Goal: Task Accomplishment & Management: Manage account settings

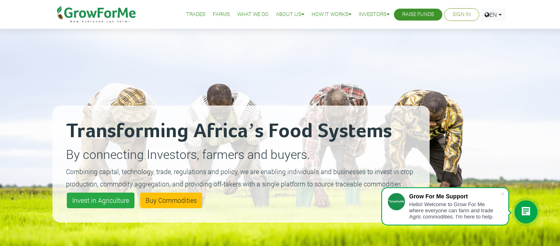
click at [467, 14] on link "Sign In" at bounding box center [461, 14] width 18 height 9
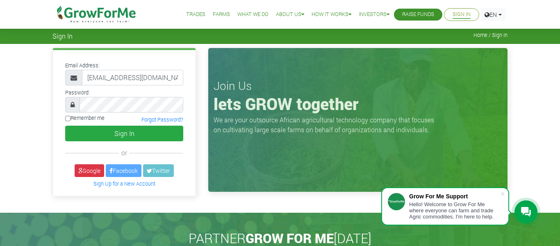
click at [68, 120] on input "Remember me" at bounding box center [67, 118] width 5 height 5
checkbox input "true"
click at [47, 128] on div "Email Address: owusu829@gmail.com Password:" at bounding box center [124, 124] width 156 height 152
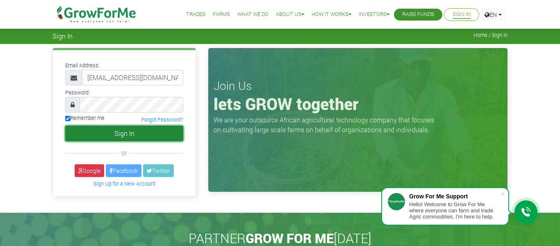
click at [85, 130] on button "Sign In" at bounding box center [124, 133] width 118 height 16
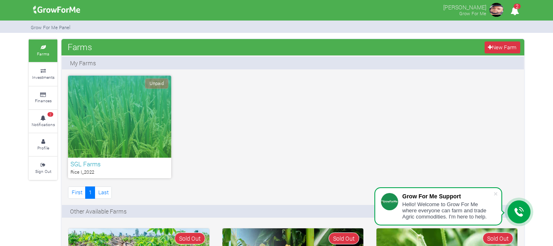
click at [291, 133] on div "Unpaid SGL Farms Rice I_2022 First 1" at bounding box center [293, 137] width 462 height 125
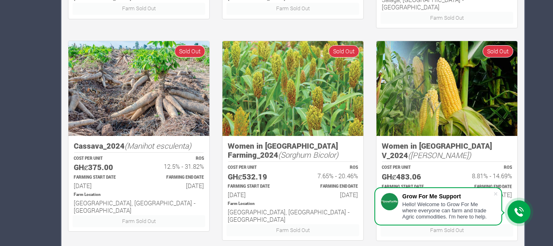
scroll to position [622, 0]
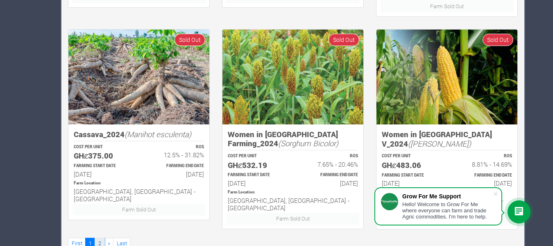
click at [99, 237] on link "2" at bounding box center [100, 243] width 10 height 12
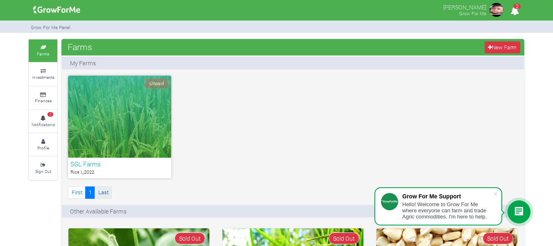
click at [102, 191] on link "Last" at bounding box center [103, 192] width 17 height 12
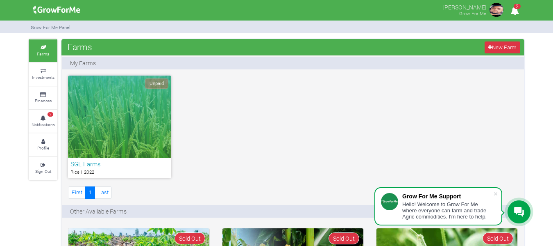
click at [515, 6] on span "2" at bounding box center [517, 6] width 7 height 5
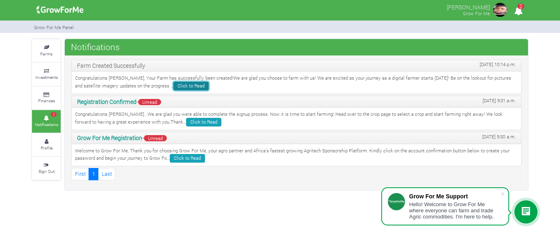
click at [173, 84] on link "Click to Read" at bounding box center [190, 86] width 35 height 9
click at [185, 158] on link "Click to Read" at bounding box center [187, 158] width 35 height 9
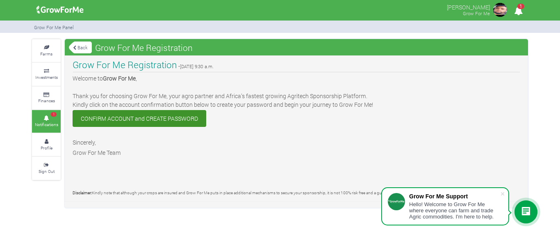
click at [128, 121] on link "CONFIRM ACCOUNT and CREATE PASSWORD" at bounding box center [140, 118] width 134 height 17
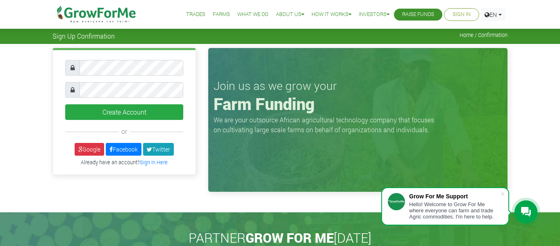
click at [27, 89] on div "Create Account or Google" at bounding box center [280, 122] width 560 height 156
click at [90, 148] on link "Google" at bounding box center [90, 149] width 30 height 13
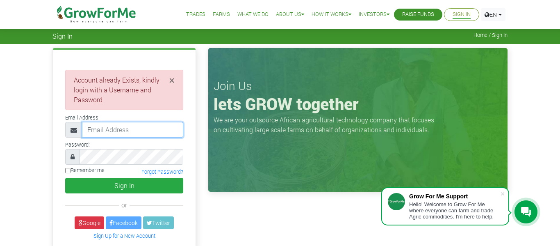
type input "owusu829@gmail.com"
click at [67, 168] on input "Remember me" at bounding box center [67, 170] width 5 height 5
checkbox input "true"
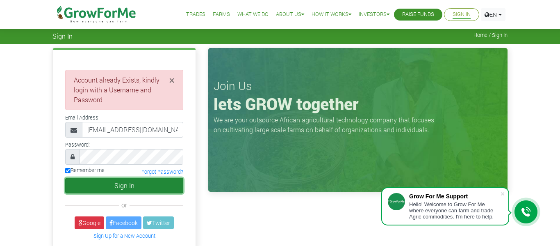
click at [123, 187] on button "Sign In" at bounding box center [124, 185] width 118 height 16
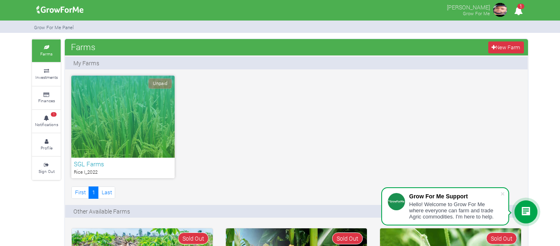
click at [82, 156] on div "Unpaid" at bounding box center [122, 116] width 103 height 82
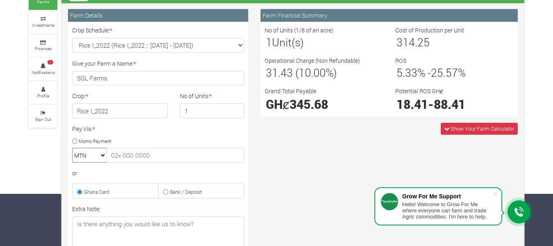
scroll to position [54, 0]
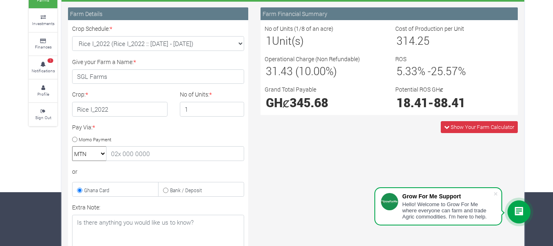
click at [401, 93] on label "Potential ROS GHȼ" at bounding box center [420, 89] width 48 height 9
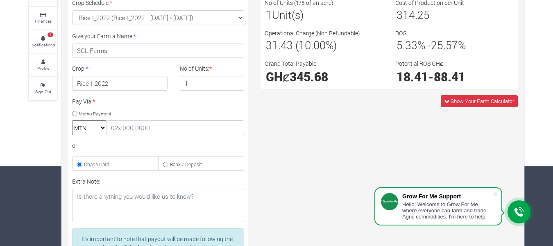
scroll to position [78, 0]
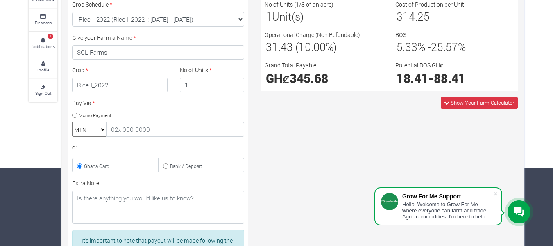
click at [75, 115] on input "Momo Payment" at bounding box center [74, 114] width 5 height 5
radio input "true"
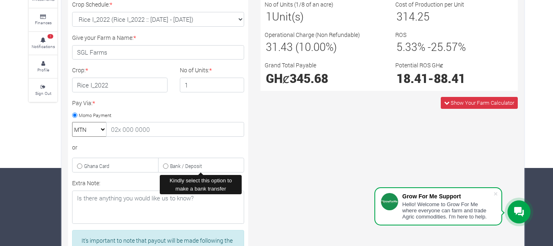
click at [166, 162] on label "Bank / Deposit" at bounding box center [201, 164] width 86 height 15
click at [166, 163] on input "Bank / Deposit" at bounding box center [165, 165] width 5 height 5
radio input "true"
click at [75, 112] on input "Momo Payment" at bounding box center [74, 114] width 5 height 5
radio input "true"
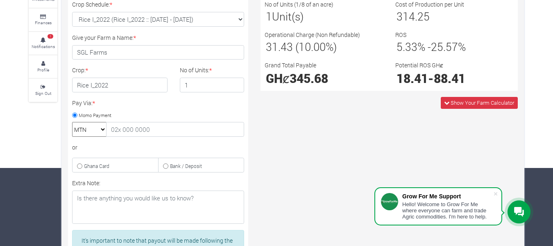
click at [100, 131] on select "MTN Telecel Airtel Tigo" at bounding box center [89, 129] width 34 height 15
click at [72, 122] on select "MTN Telecel Airtel Tigo" at bounding box center [89, 129] width 34 height 15
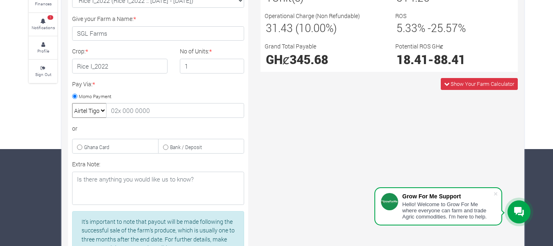
scroll to position [16, 0]
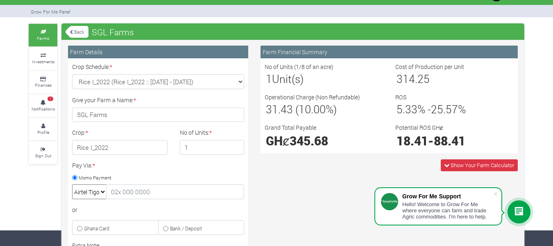
click at [103, 192] on select "MTN Telecel Airtel Tigo" at bounding box center [89, 191] width 34 height 15
click at [72, 184] on select "MTN Telecel Airtel Tigo" at bounding box center [89, 191] width 34 height 15
select select "momo_mtn"
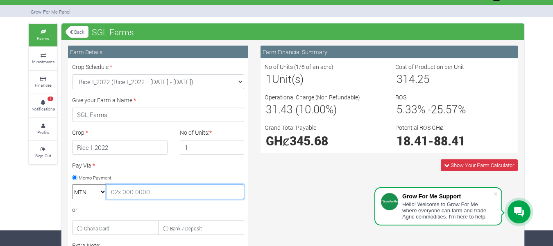
click at [187, 198] on input "text" at bounding box center [175, 191] width 138 height 15
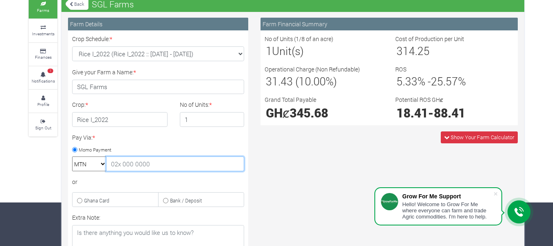
scroll to position [42, 0]
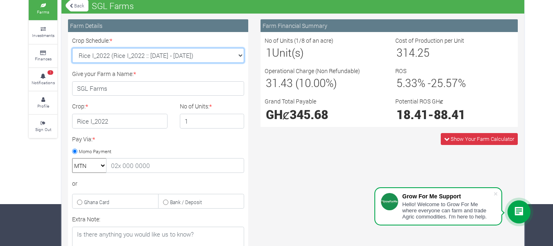
click at [241, 54] on select "Rice I_2022 (Rice I_2022 :: 15th Mar 2022 - 30th Sep 2022)" at bounding box center [158, 55] width 172 height 15
click at [243, 59] on select "Rice I_2022 (Rice I_2022 :: 15th Mar 2022 - 30th Sep 2022)" at bounding box center [158, 55] width 172 height 15
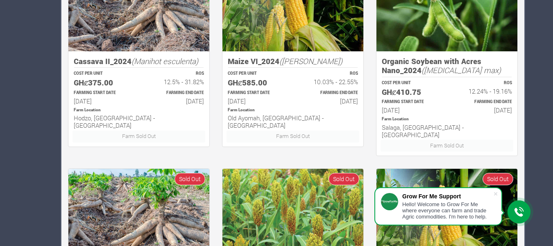
scroll to position [568, 0]
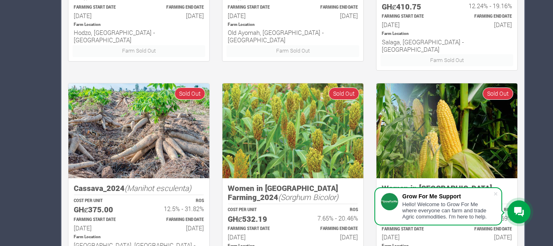
click at [178, 132] on img at bounding box center [138, 130] width 141 height 95
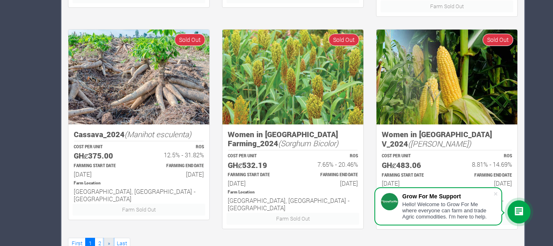
click at [109, 239] on span "»" at bounding box center [109, 242] width 2 height 7
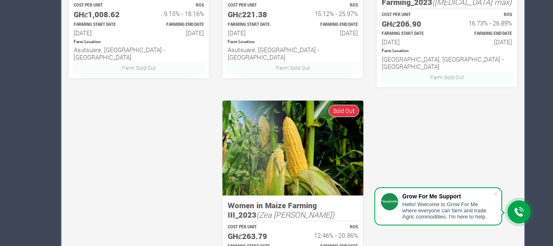
scroll to position [600, 0]
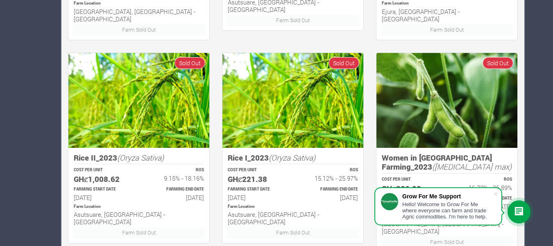
scroll to position [459, 0]
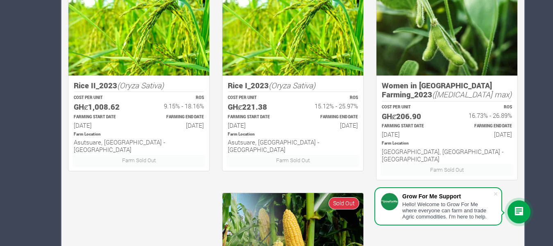
click at [483, 17] on img at bounding box center [447, 28] width 141 height 95
click at [436, 81] on h5 "Women in Soybean Farming_2023 ([MEDICAL_DATA] max)" at bounding box center [447, 90] width 130 height 18
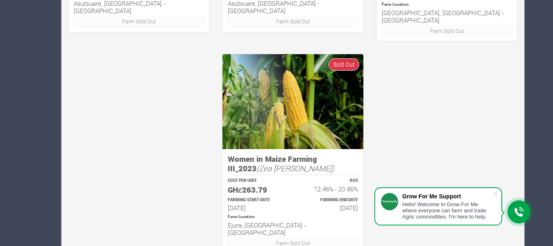
scroll to position [611, 0]
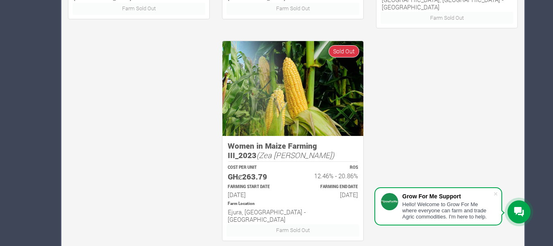
click at [487, 197] on div "Grow For Me Support" at bounding box center [447, 196] width 91 height 7
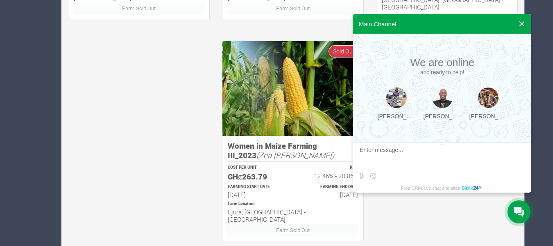
click at [525, 24] on button at bounding box center [522, 24] width 15 height 20
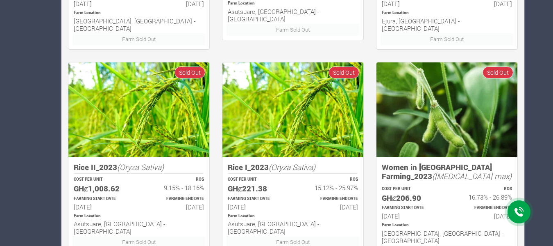
scroll to position [120, 0]
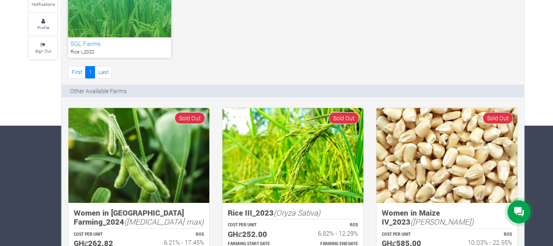
click at [521, 207] on icon at bounding box center [519, 212] width 10 height 10
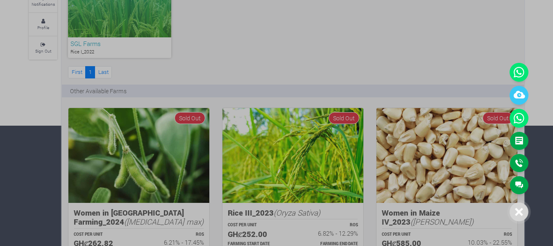
click at [460, 1] on div at bounding box center [276, 123] width 553 height 246
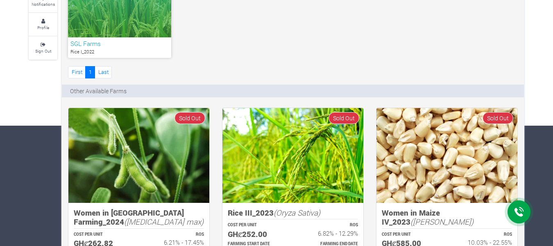
click at [515, 216] on icon at bounding box center [519, 212] width 10 height 10
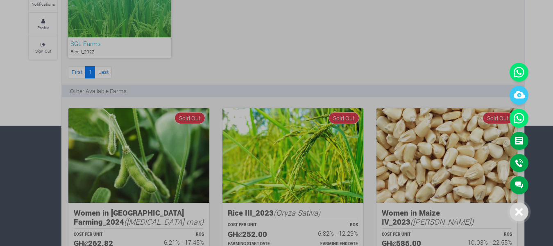
click at [460, 31] on div at bounding box center [276, 123] width 553 height 246
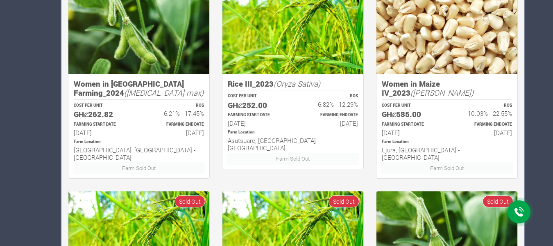
scroll to position [252, 0]
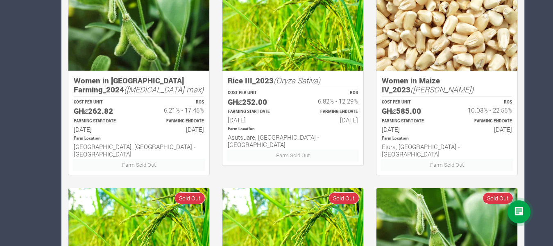
click at [514, 212] on icon at bounding box center [519, 212] width 10 height 10
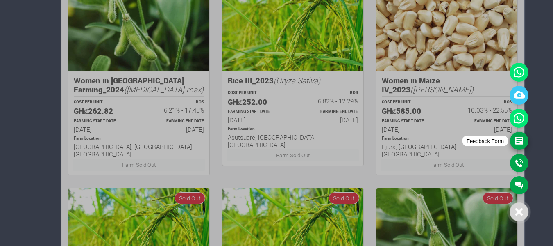
click at [517, 137] on link "Feedback Form" at bounding box center [519, 141] width 18 height 18
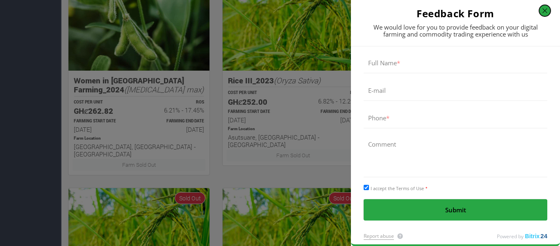
click at [543, 12] on button "button" at bounding box center [544, 10] width 11 height 11
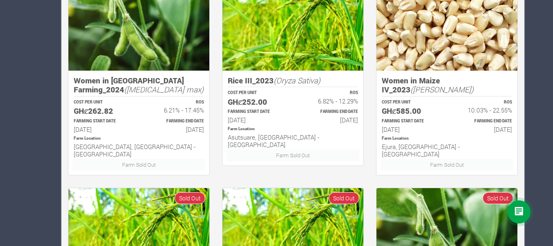
click at [521, 214] on icon at bounding box center [519, 212] width 10 height 10
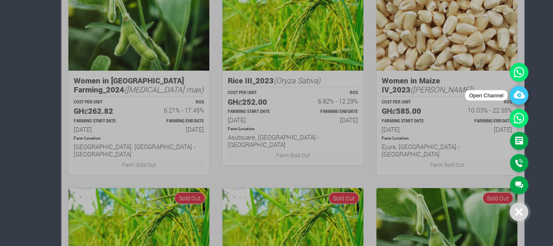
click at [521, 100] on icon at bounding box center [519, 95] width 19 height 19
click at [519, 185] on link "Main Channel" at bounding box center [519, 185] width 18 height 18
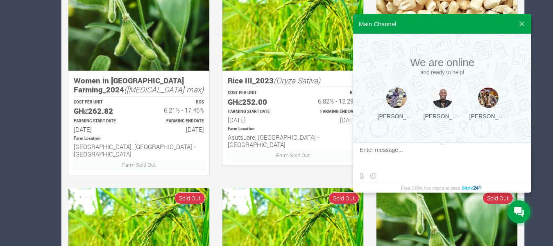
click at [399, 149] on textarea at bounding box center [441, 157] width 163 height 22
type textarea "hello"
click at [515, 150] on button at bounding box center [519, 153] width 14 height 14
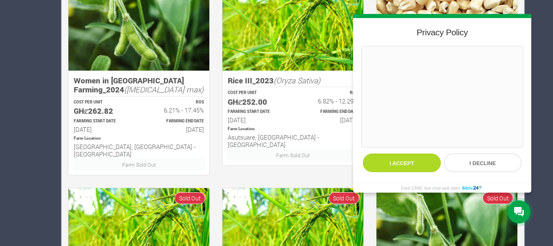
click at [417, 157] on button "I accept" at bounding box center [402, 162] width 78 height 18
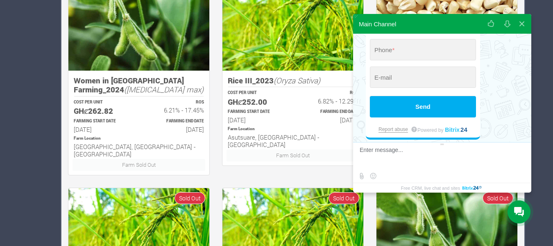
scroll to position [140, 0]
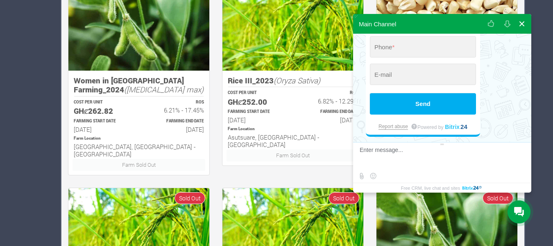
click at [525, 21] on button at bounding box center [522, 24] width 15 height 20
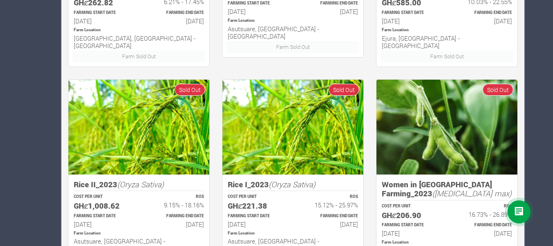
scroll to position [387, 0]
